Goal: Download file/media

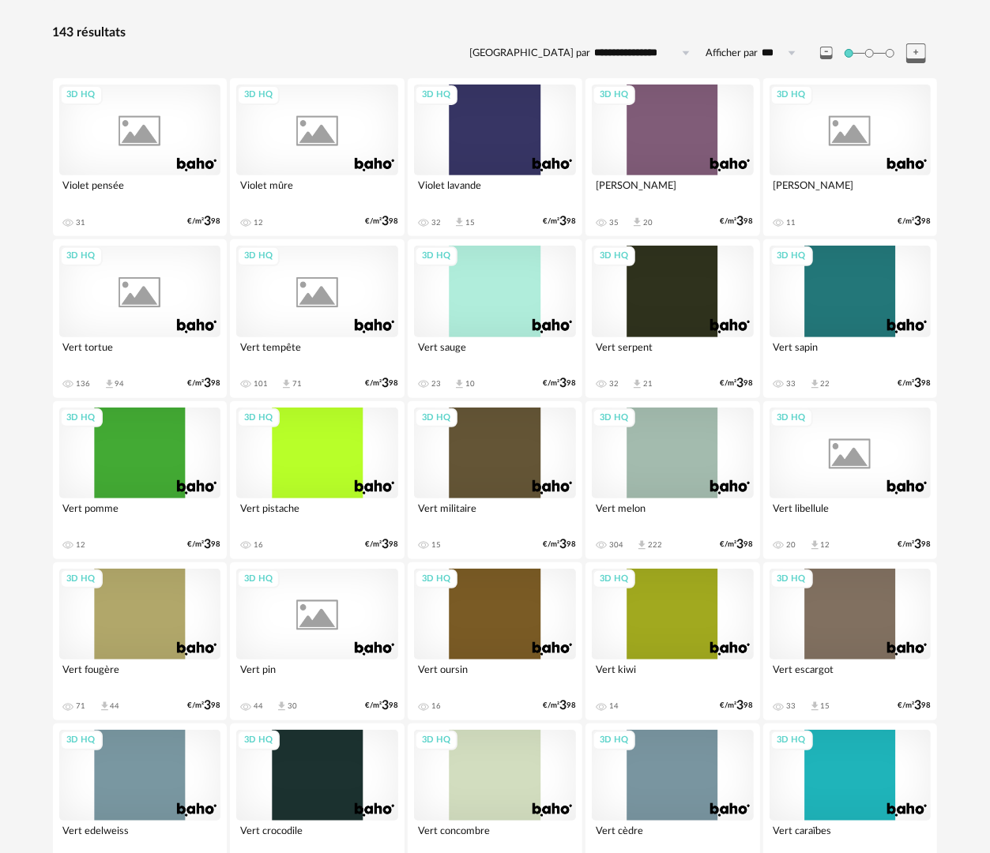
scroll to position [316, 0]
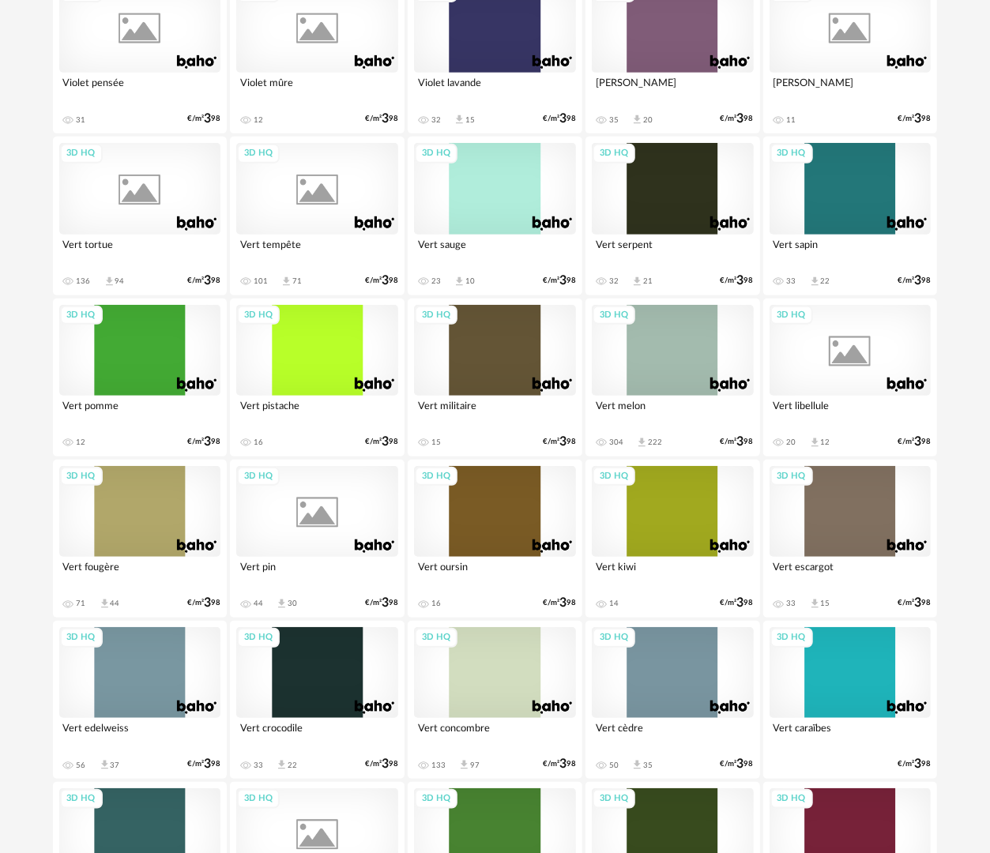
click at [112, 511] on div "3D HQ" at bounding box center [140, 511] width 162 height 91
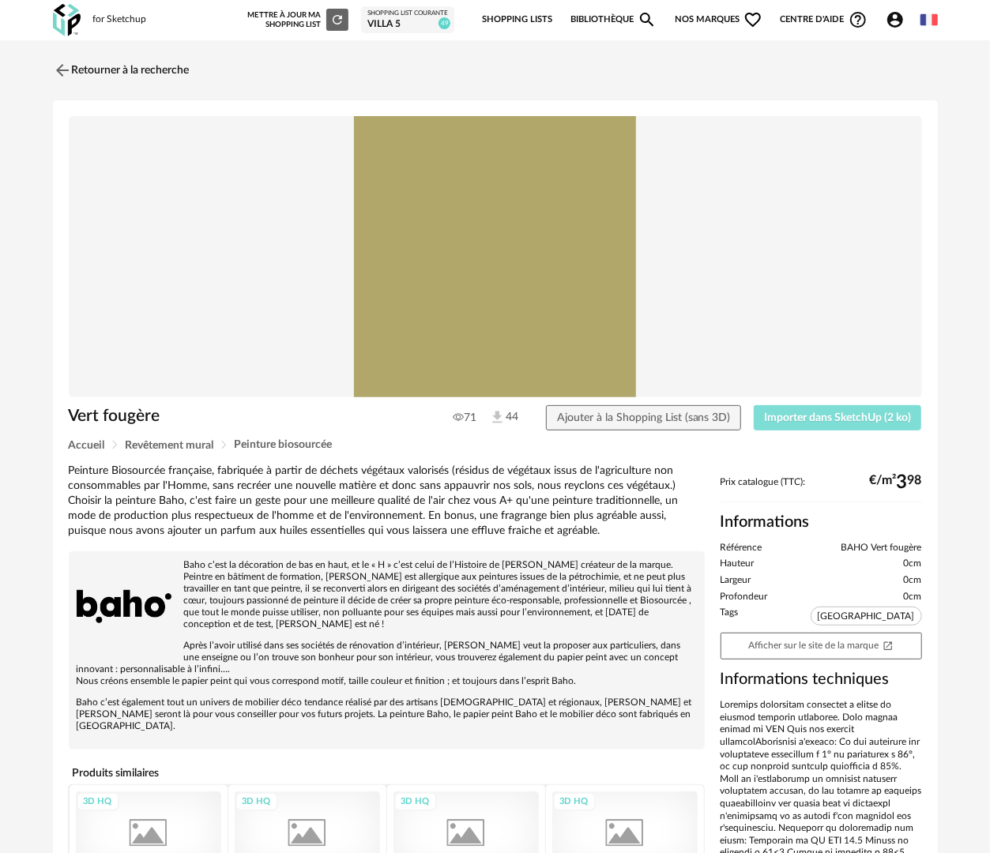
click at [783, 419] on span "Importer dans SketchUp (2 ko)" at bounding box center [837, 417] width 147 height 11
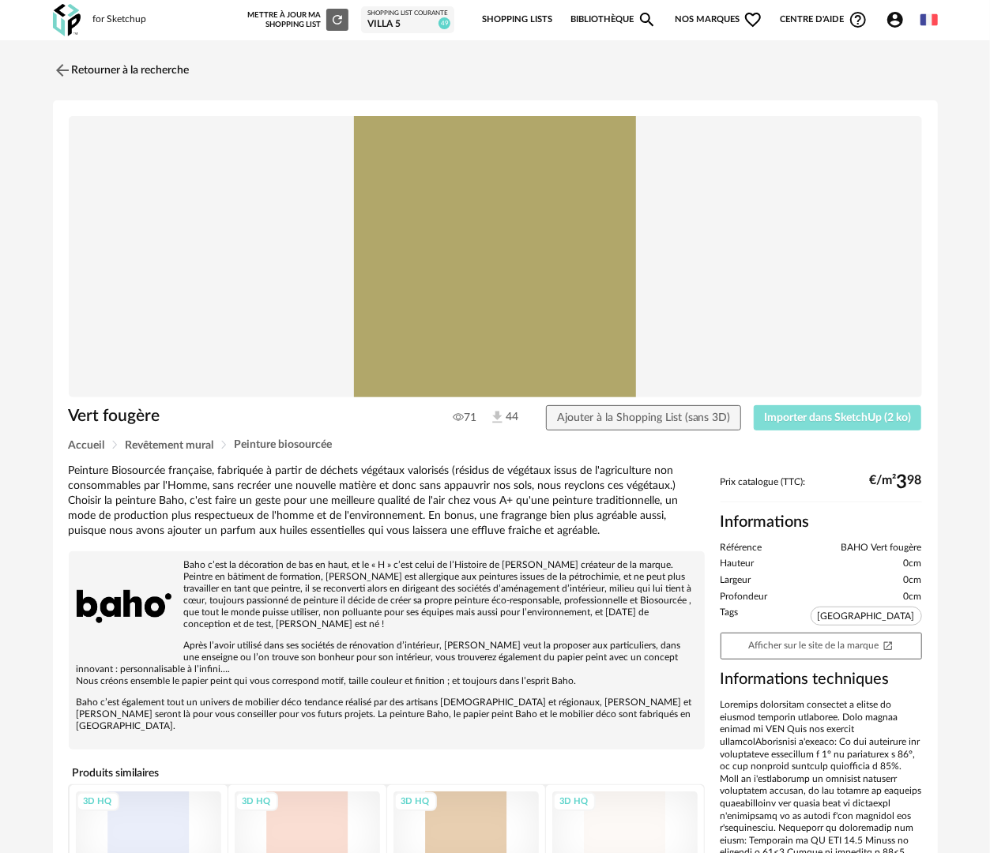
click at [828, 423] on span "Importer dans SketchUp (2 ko)" at bounding box center [837, 417] width 147 height 11
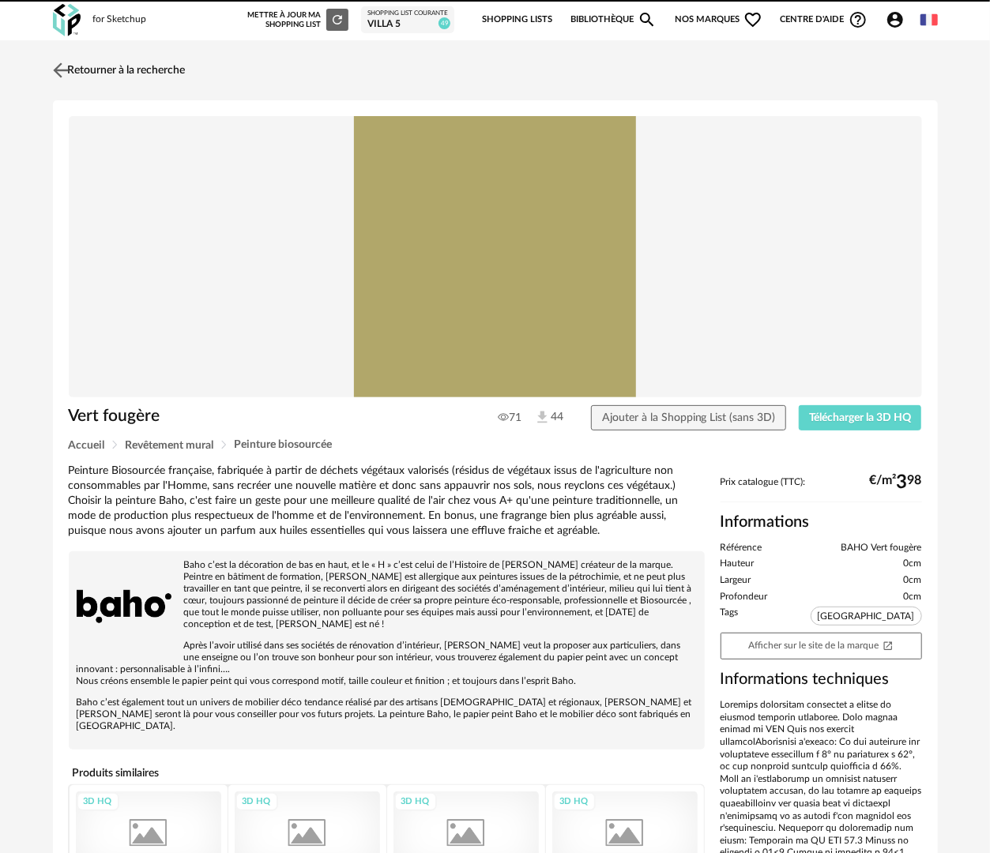
click at [186, 70] on link "Retourner à la recherche" at bounding box center [117, 70] width 137 height 35
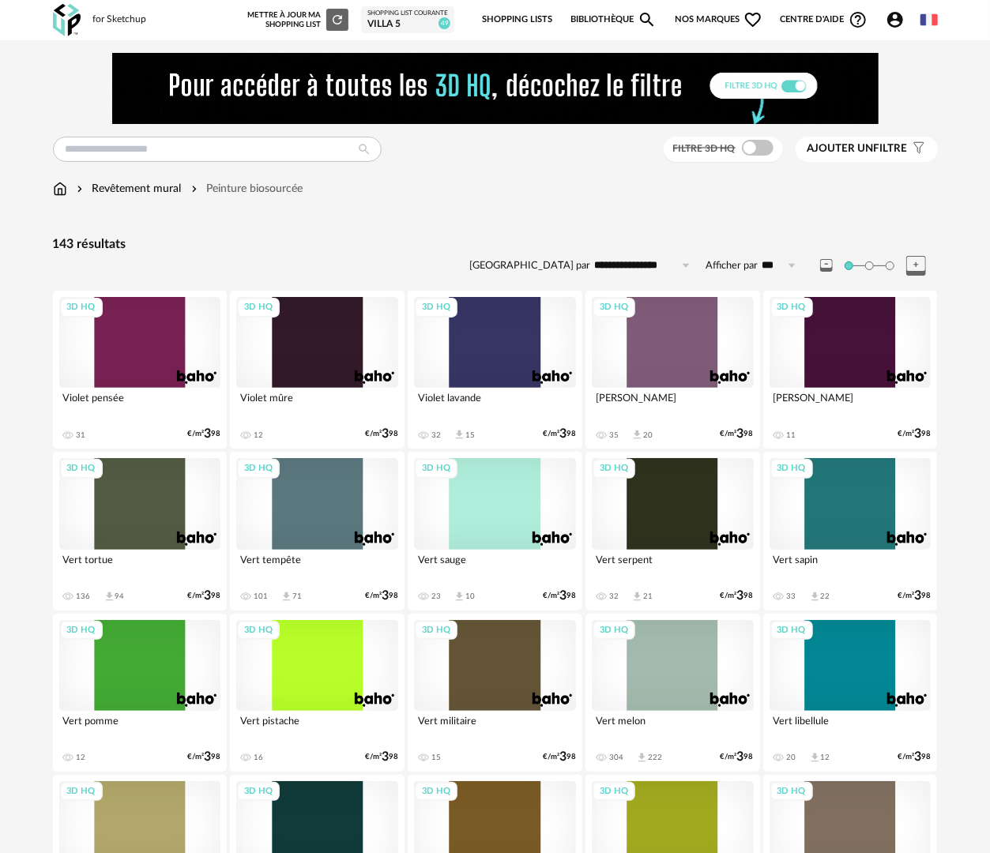
click at [611, 16] on link "Bibliothèque Magnify icon" at bounding box center [613, 19] width 87 height 33
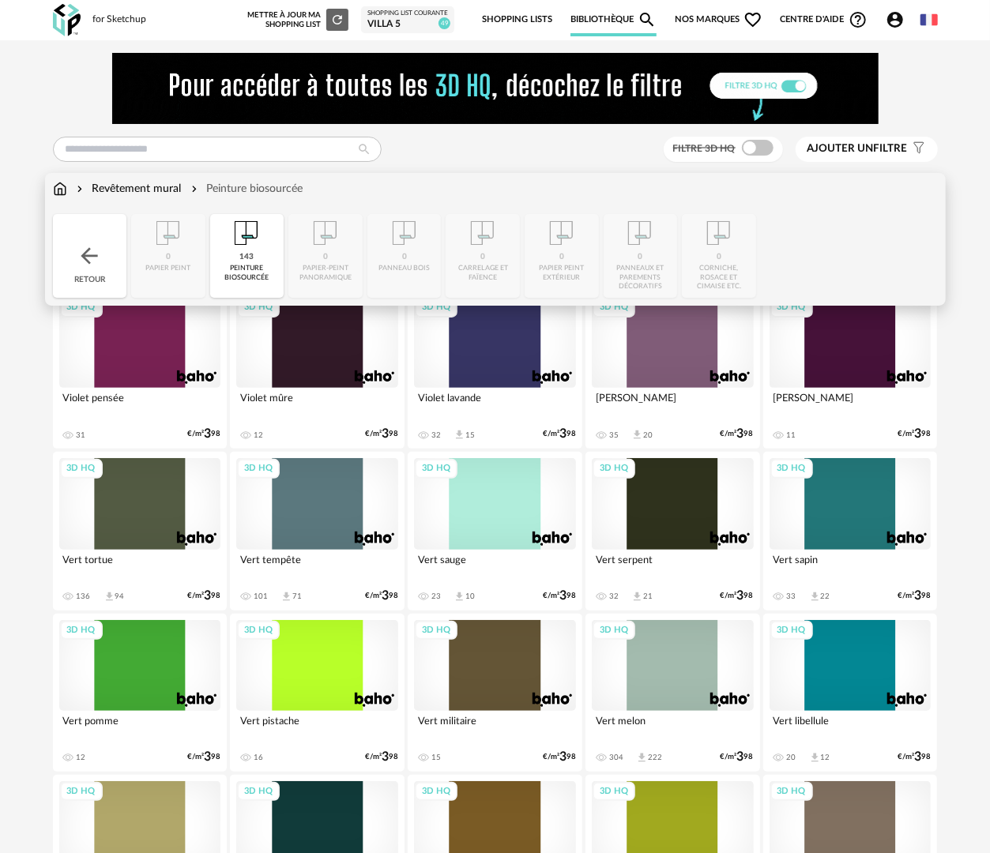
click at [57, 189] on img at bounding box center [60, 189] width 14 height 16
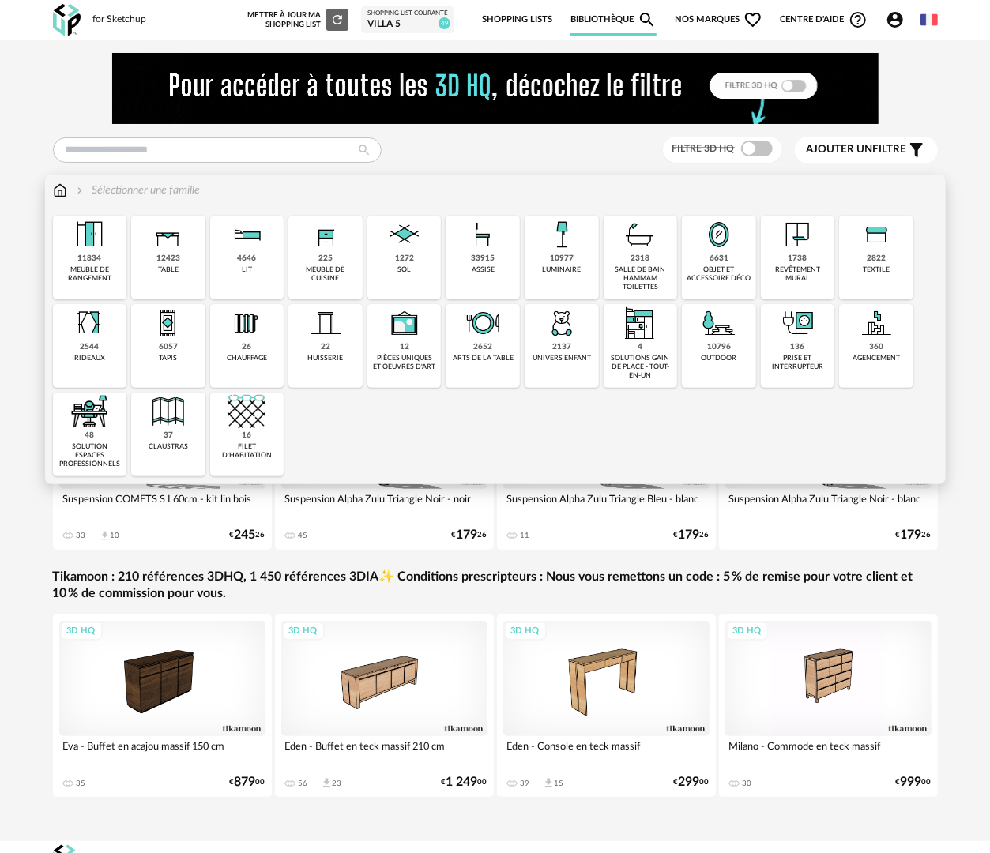
click at [584, 366] on div "2137 univers enfant" at bounding box center [561, 346] width 74 height 84
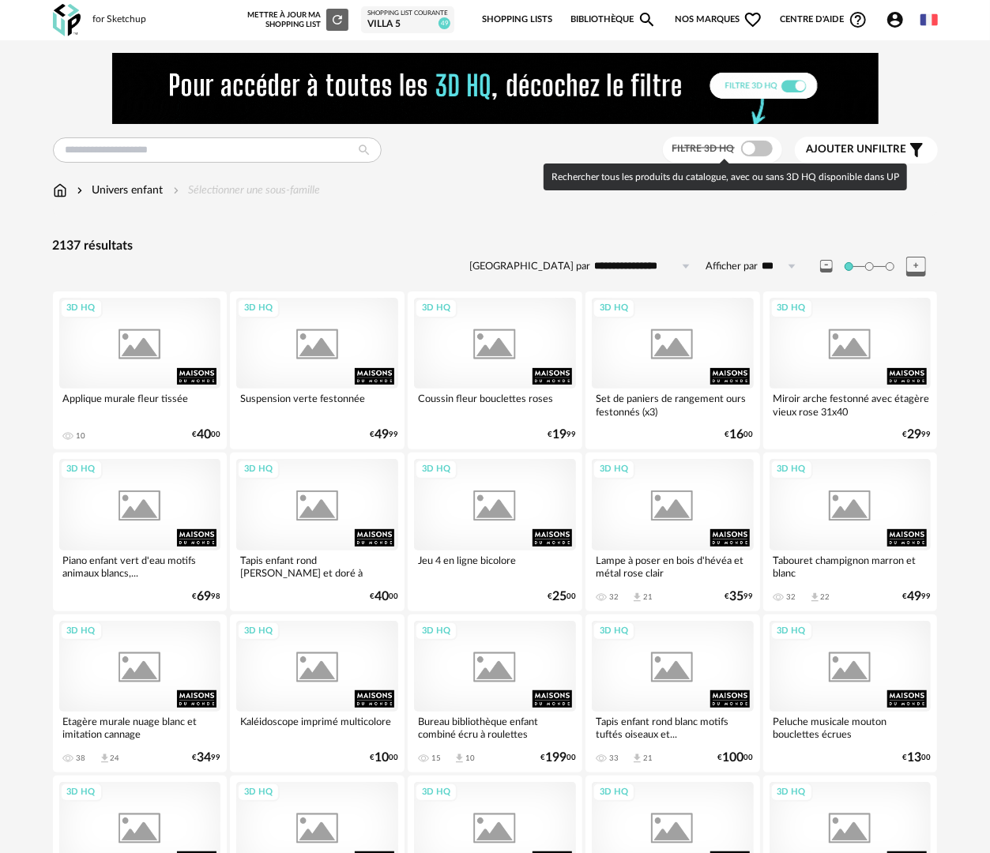
click at [758, 145] on span at bounding box center [757, 149] width 32 height 16
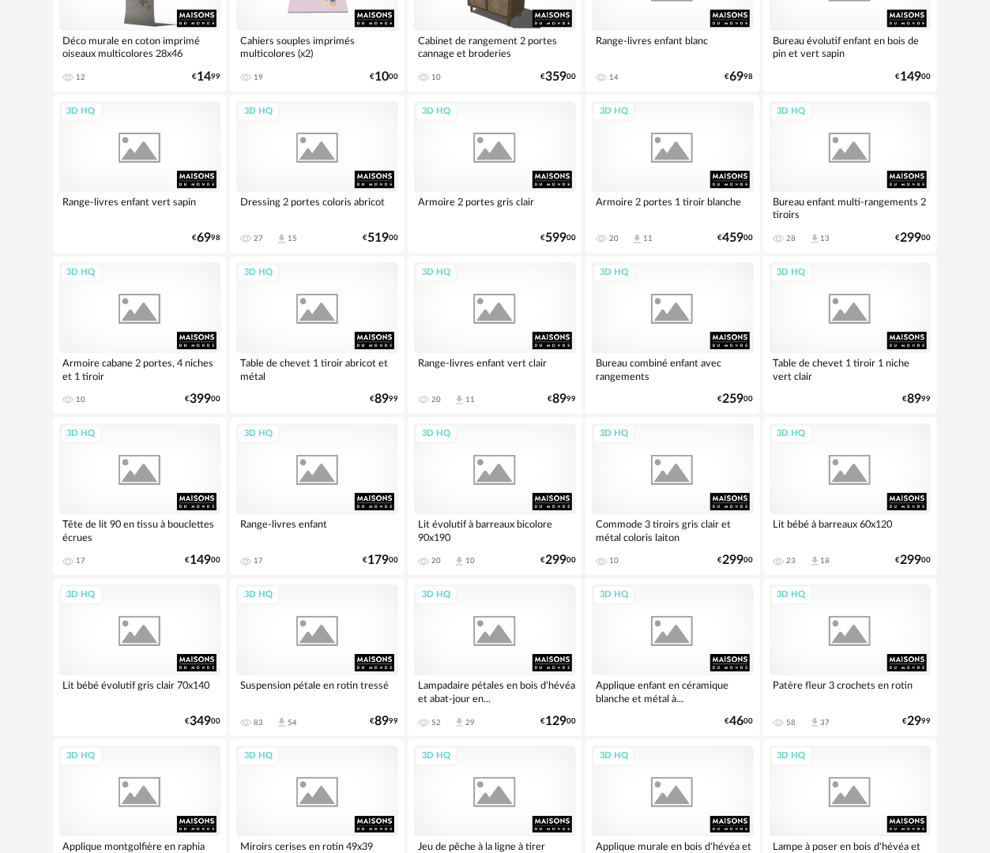
scroll to position [2290, 0]
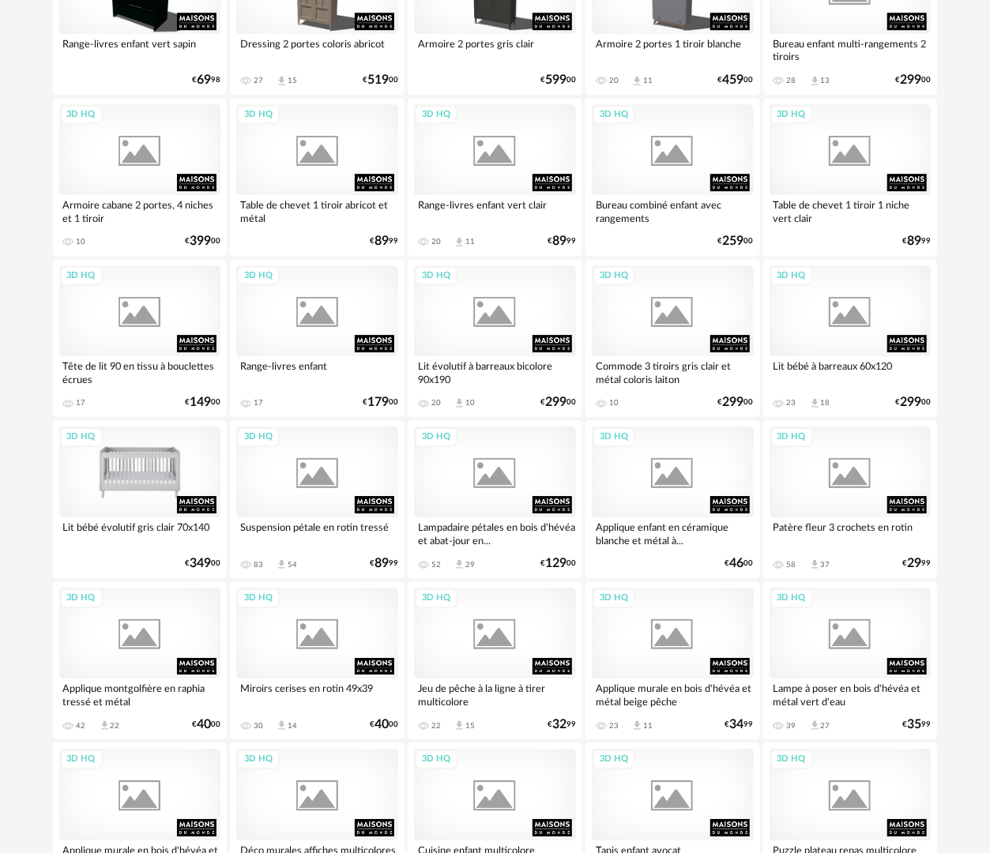
click at [180, 476] on div "3D HQ" at bounding box center [140, 471] width 162 height 91
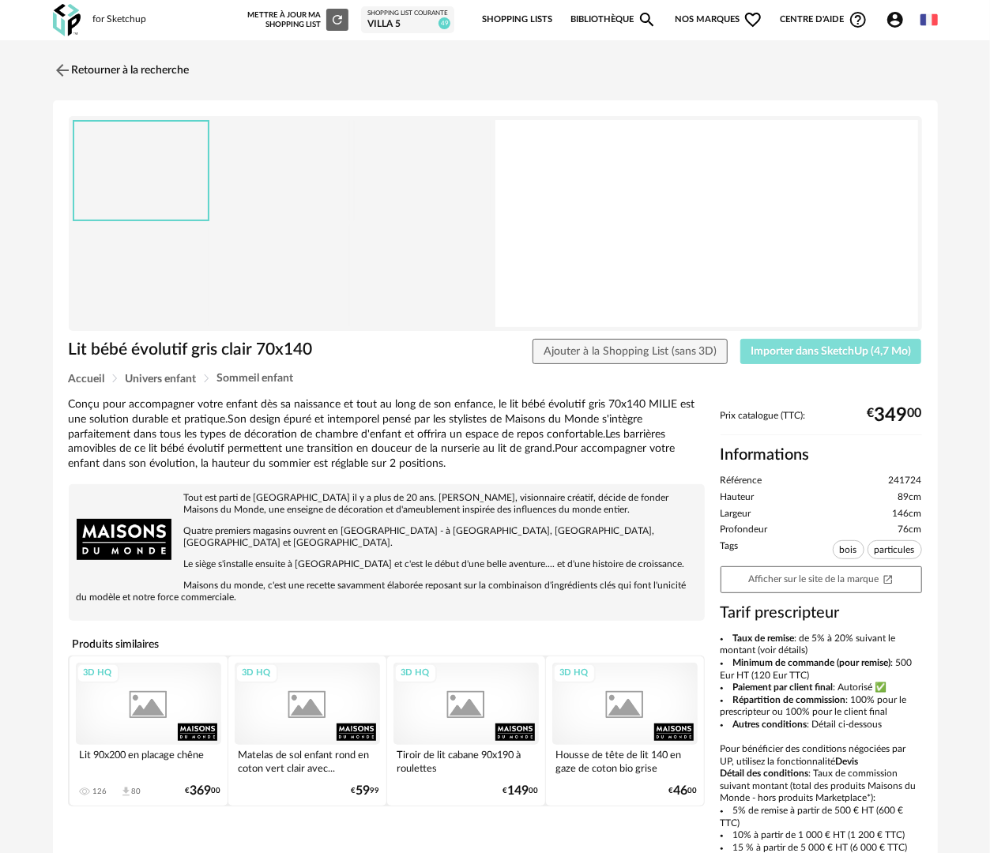
click at [752, 355] on span "Importer dans SketchUp (4,7 Mo)" at bounding box center [830, 351] width 160 height 11
